Goal: Check status: Check status

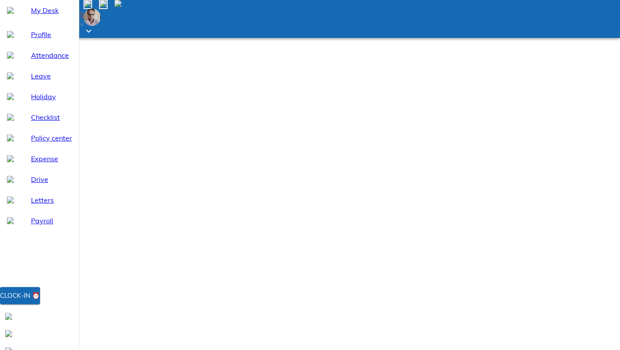
click at [31, 226] on span "Payroll" at bounding box center [51, 220] width 41 height 10
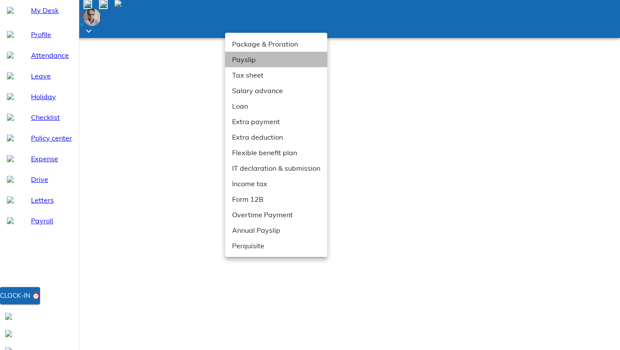
click at [259, 62] on li "Payslip" at bounding box center [276, 60] width 102 height 16
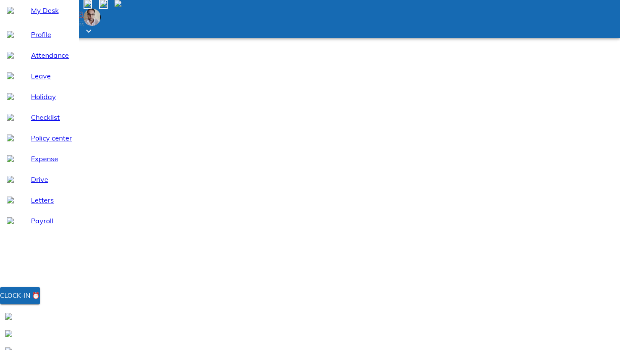
drag, startPoint x: 317, startPoint y: 126, endPoint x: 358, endPoint y: 159, distance: 52.7
